Goal: Find specific page/section: Find specific page/section

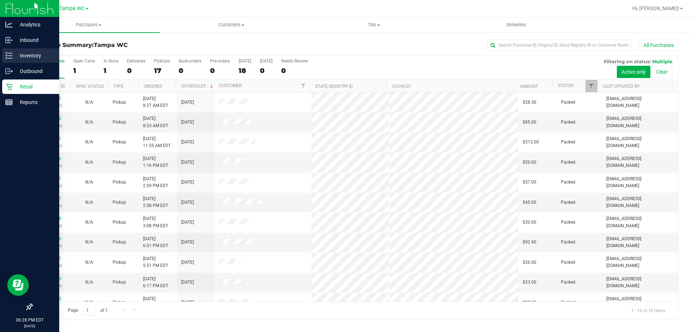
click at [19, 57] on p "Inventory" at bounding box center [34, 55] width 43 height 9
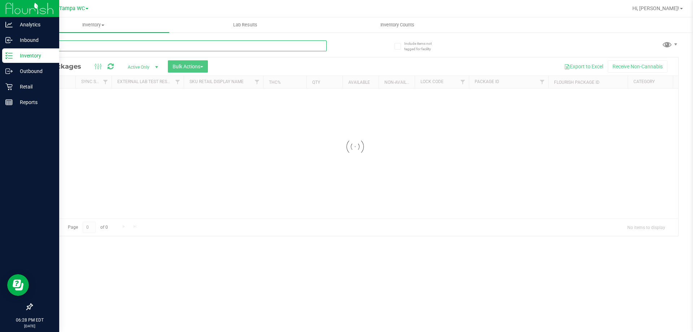
click at [91, 44] on input "text" at bounding box center [179, 45] width 295 height 11
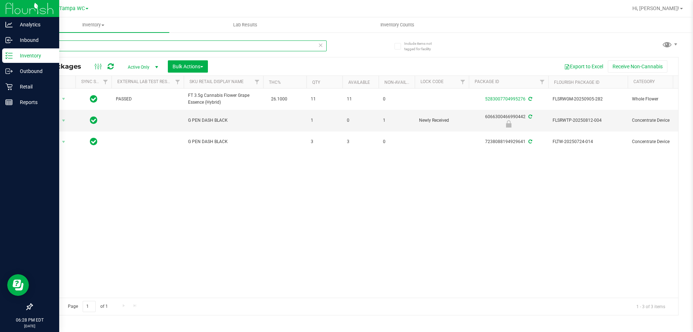
type input "g"
